Goal: Task Accomplishment & Management: Use online tool/utility

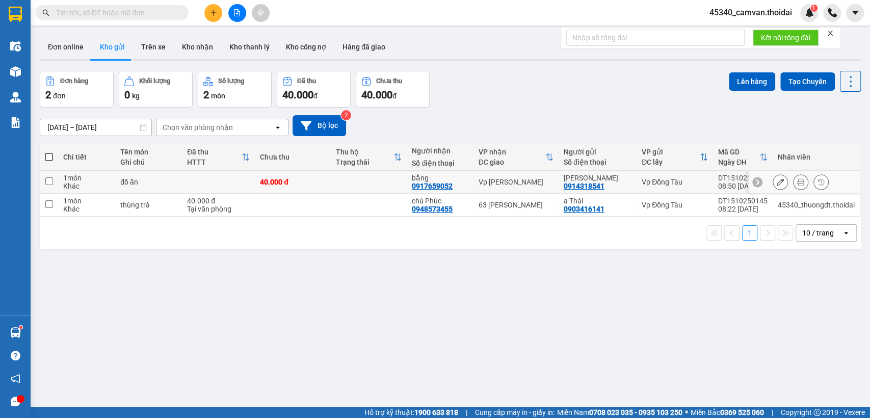
click at [47, 185] on td at bounding box center [49, 182] width 18 height 23
checkbox input "true"
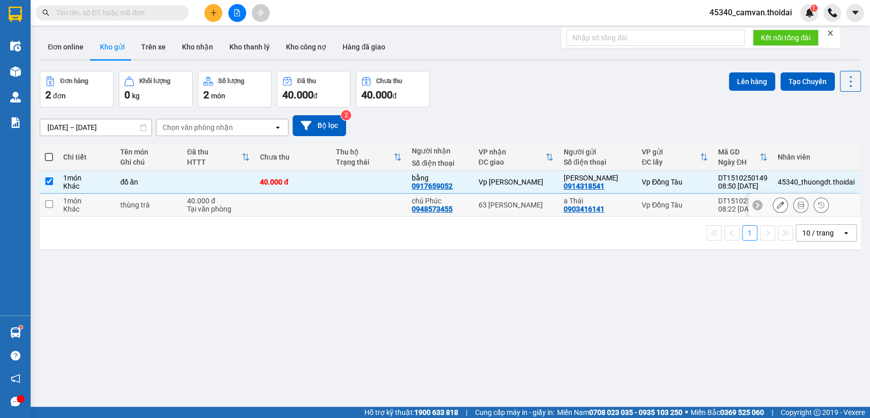
click at [51, 199] on td at bounding box center [49, 205] width 18 height 23
checkbox input "true"
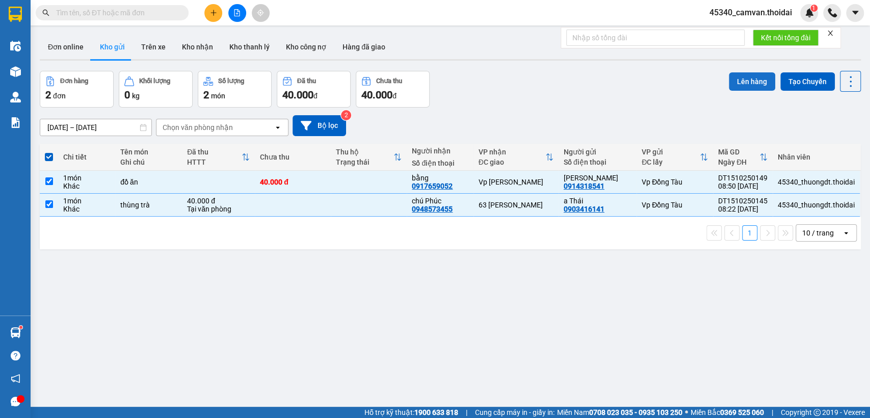
click at [741, 74] on button "Lên hàng" at bounding box center [752, 81] width 46 height 18
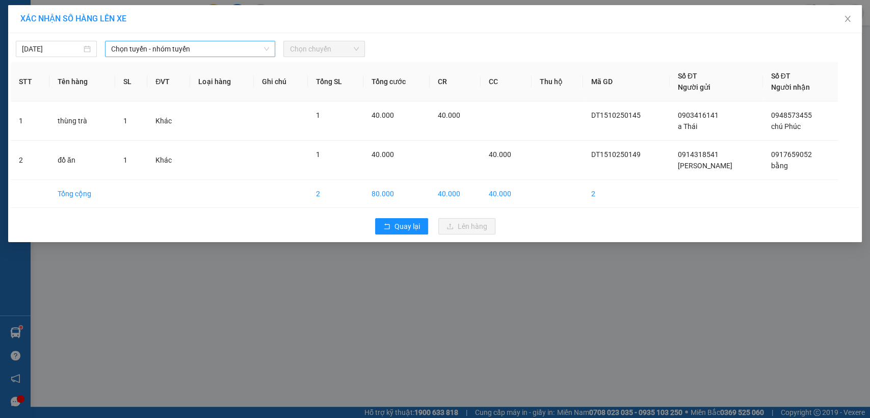
click at [149, 50] on span "Chọn tuyến - nhóm tuyến" at bounding box center [190, 48] width 158 height 15
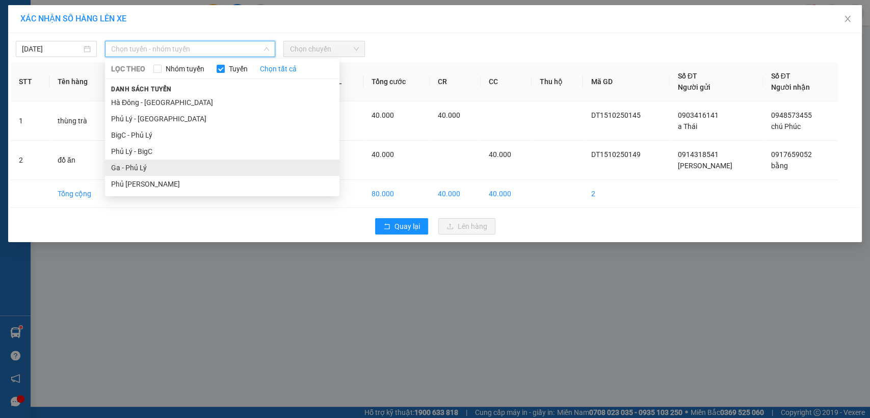
click at [134, 168] on li "Ga - Phủ Lý" at bounding box center [222, 167] width 234 height 16
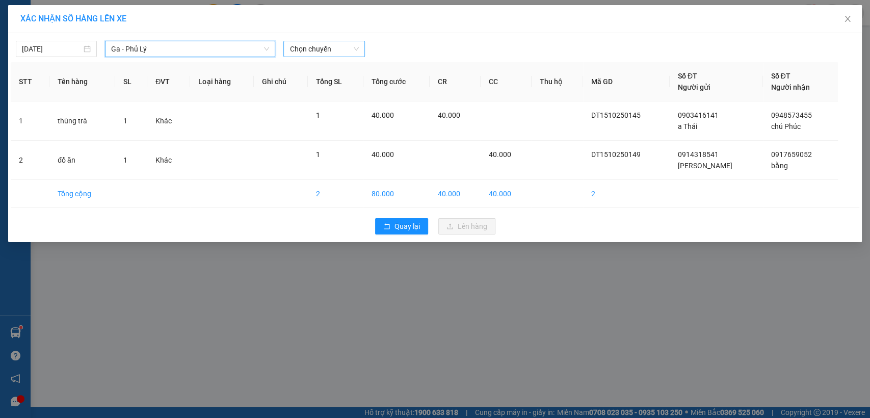
click at [318, 46] on span "Chọn chuyến" at bounding box center [323, 48] width 69 height 15
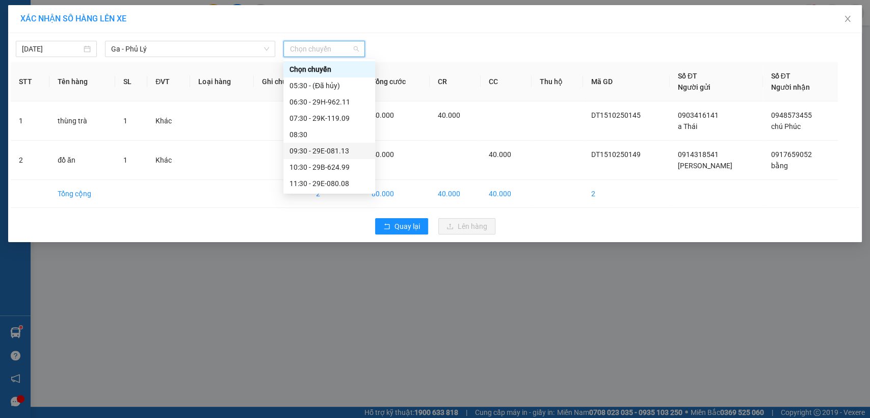
click at [316, 147] on div "09:30 - 29E-081.13" at bounding box center [328, 150] width 79 height 11
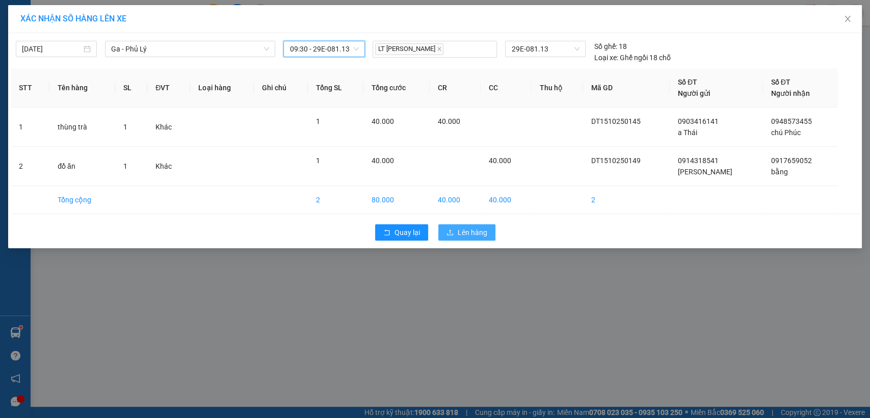
click at [461, 233] on span "Lên hàng" at bounding box center [473, 232] width 30 height 11
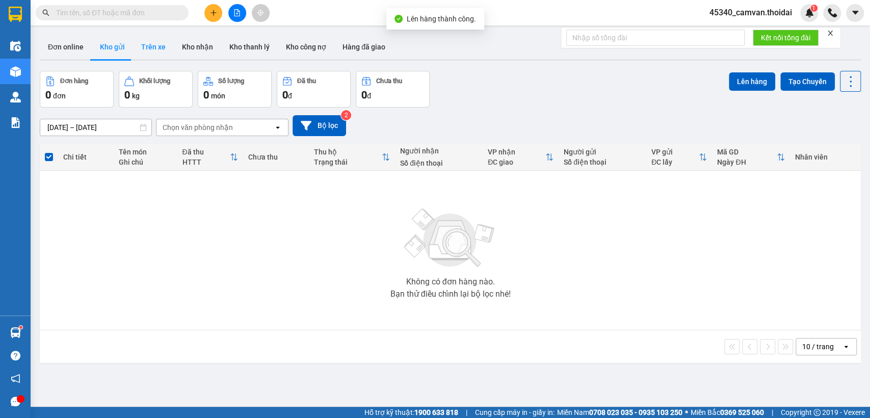
click at [155, 44] on button "Trên xe" at bounding box center [153, 47] width 41 height 24
